Goal: Transaction & Acquisition: Purchase product/service

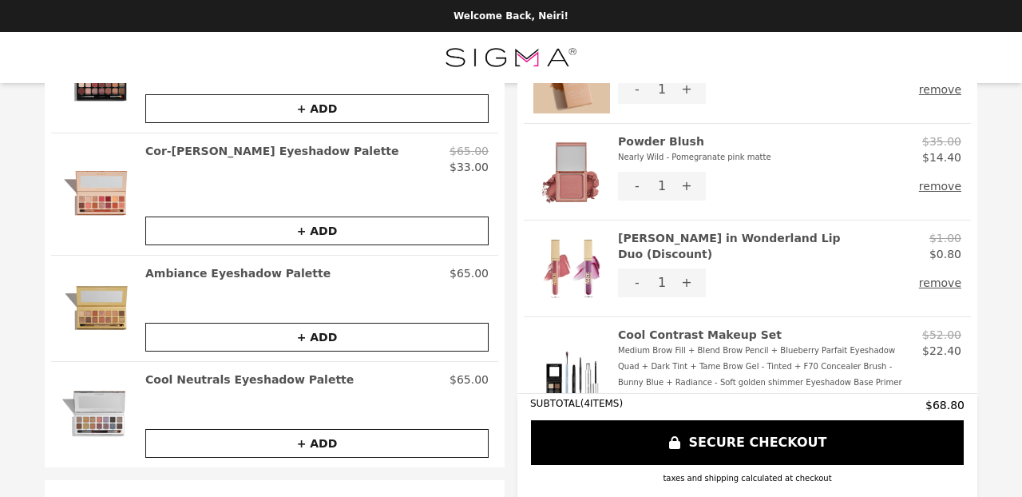
scroll to position [117, 0]
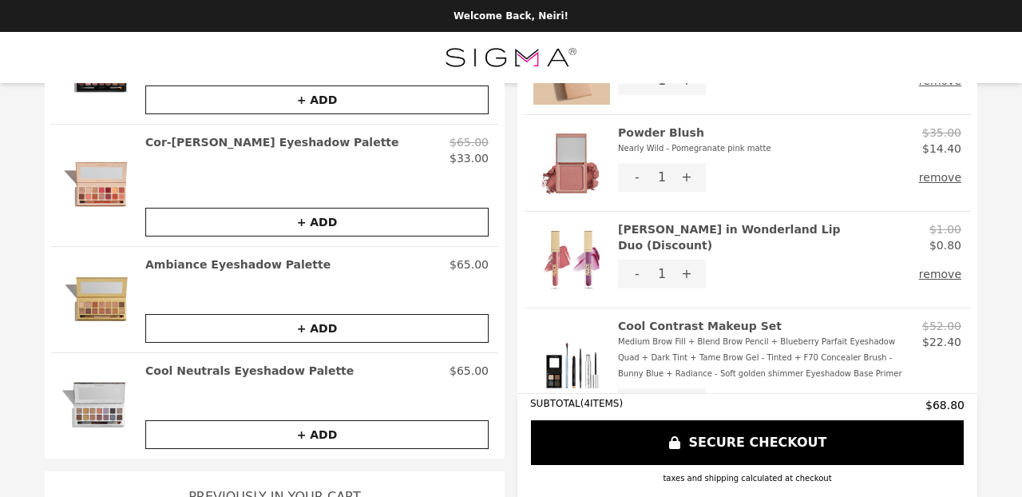
click at [309, 432] on button "+ ADD" at bounding box center [316, 434] width 343 height 29
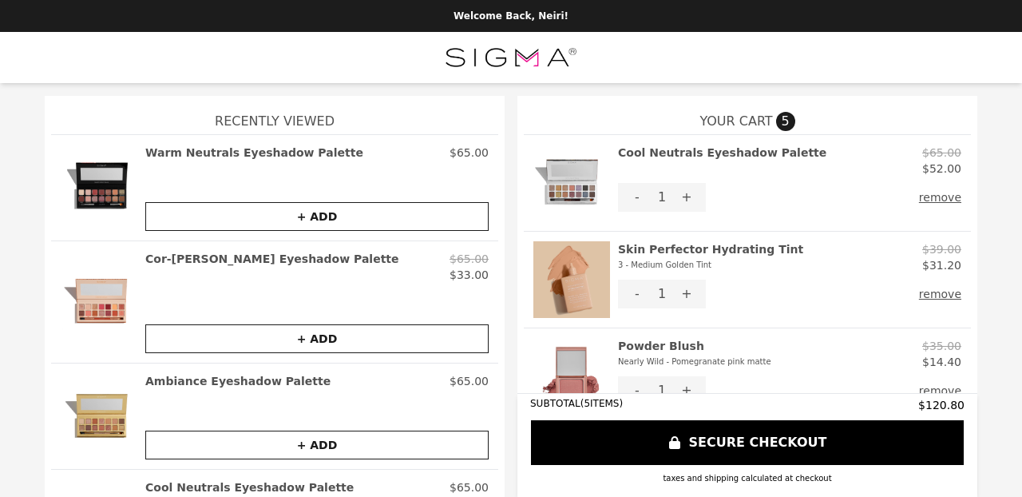
scroll to position [0, 0]
click at [947, 197] on button "remove" at bounding box center [940, 197] width 42 height 29
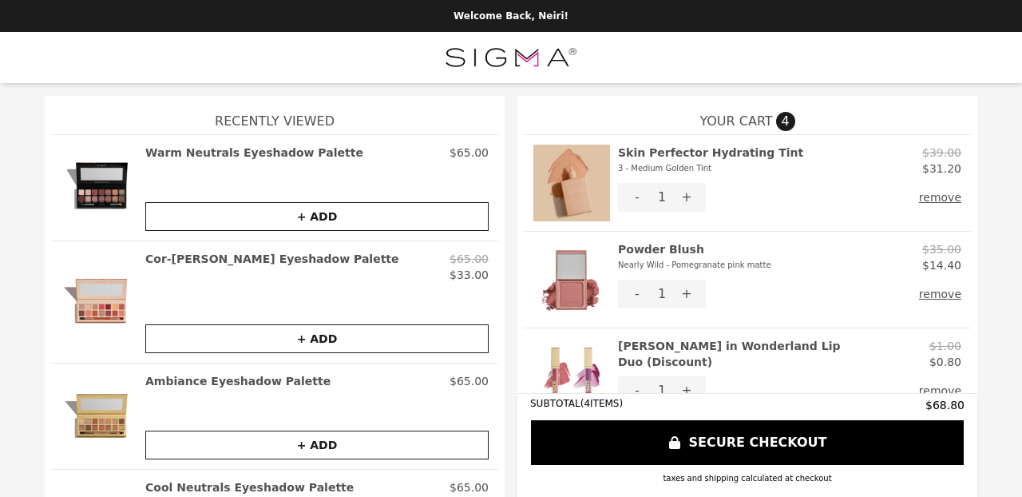
click at [331, 113] on h1 "Recently Viewed" at bounding box center [274, 115] width 447 height 38
click at [733, 437] on button "SECURE CHECKOUT" at bounding box center [747, 442] width 434 height 46
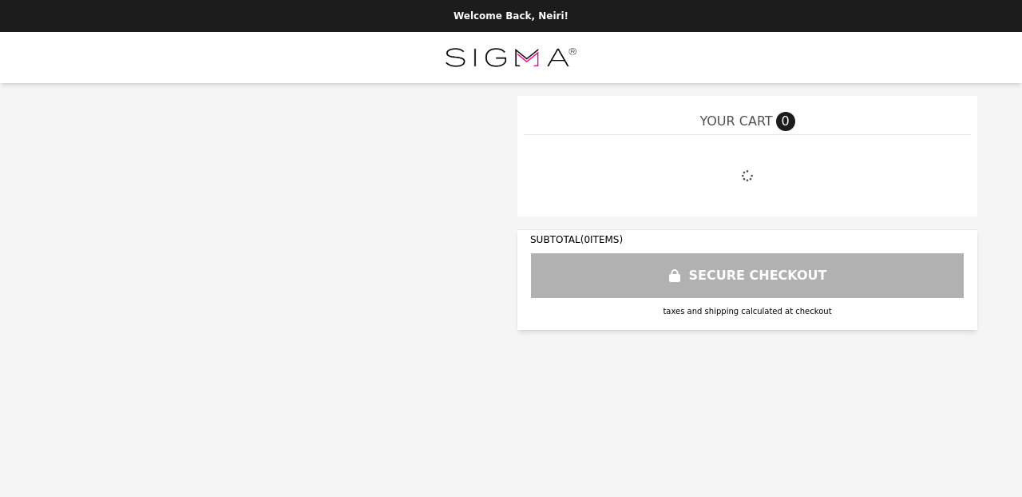
select select "**********"
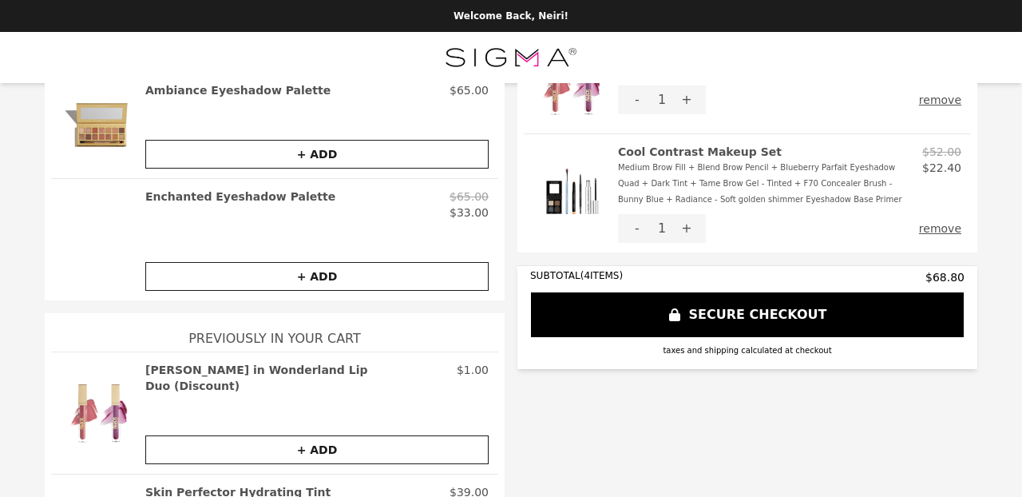
scroll to position [307, 0]
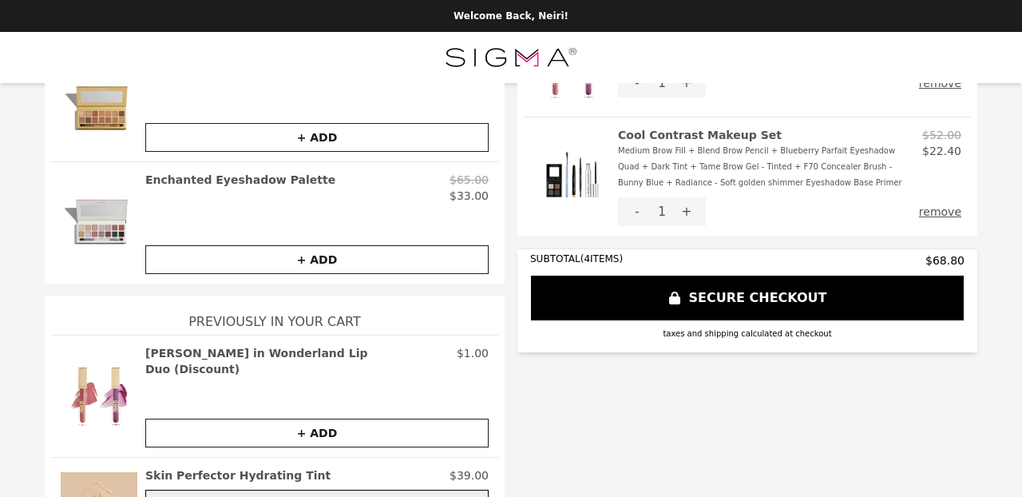
click at [316, 252] on button "+ ADD" at bounding box center [316, 259] width 343 height 29
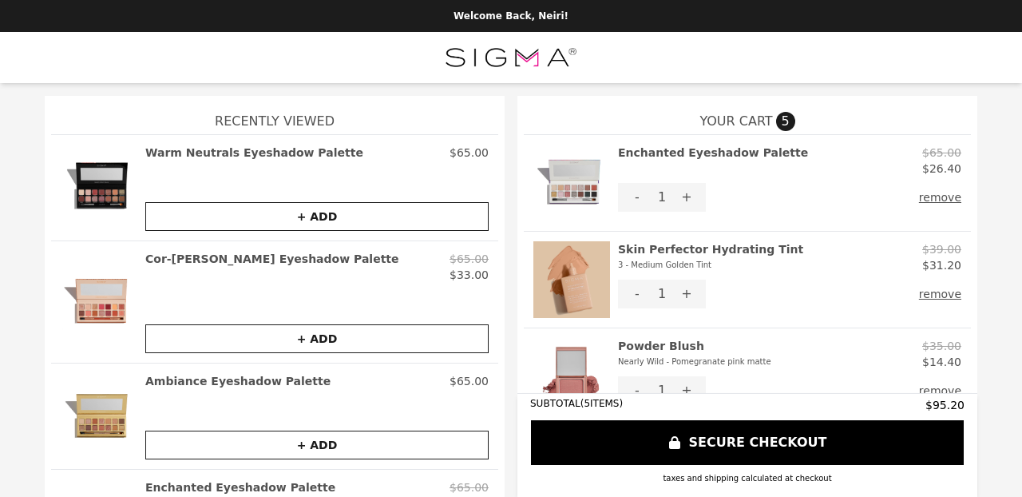
scroll to position [0, 0]
